Goal: Task Accomplishment & Management: Manage account settings

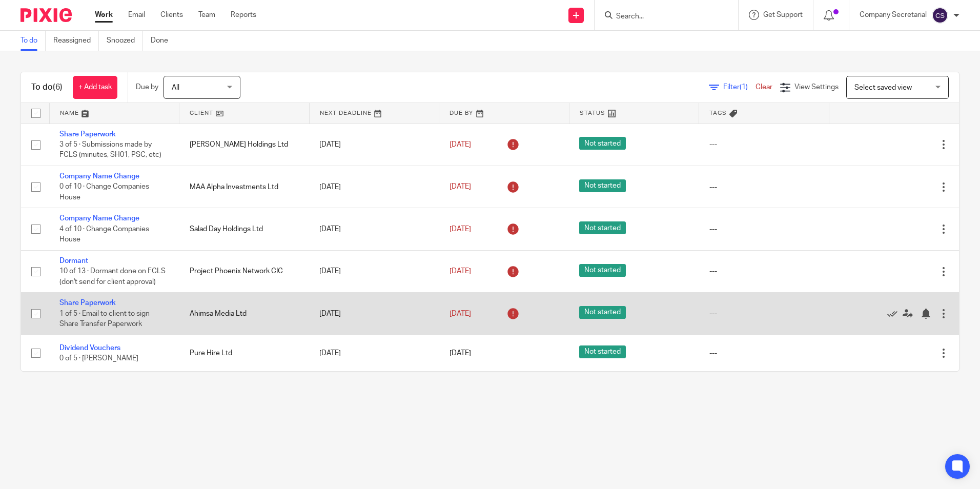
click at [88, 299] on td "Share Paperwork 1 of 5 · Email to client to sign Share Transfer Paperwork" at bounding box center [114, 314] width 130 height 42
click at [89, 301] on link "Share Paperwork" at bounding box center [87, 302] width 56 height 7
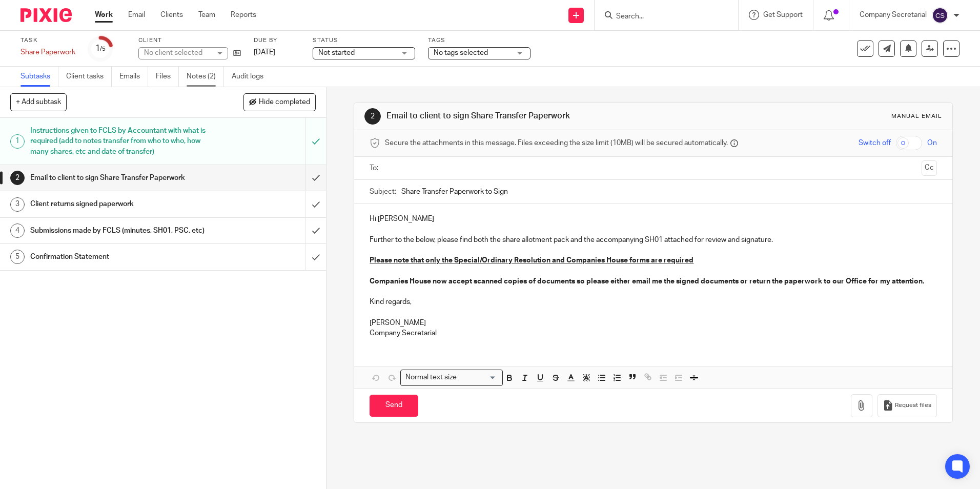
click at [201, 80] on link "Notes (2)" at bounding box center [204, 77] width 37 height 20
